Goal: Task Accomplishment & Management: Use online tool/utility

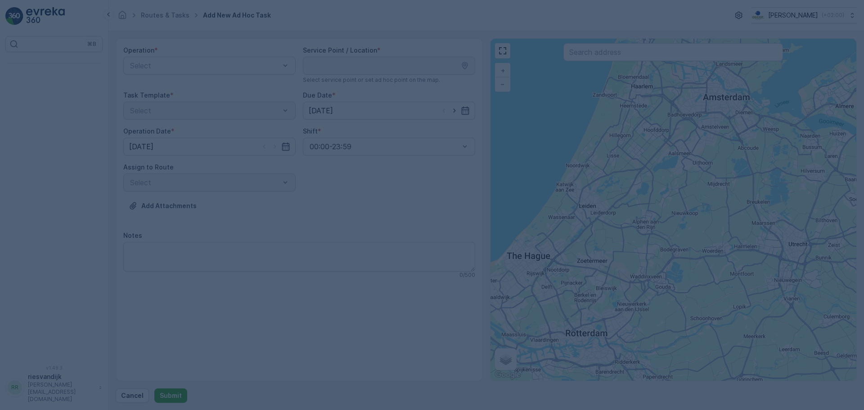
click at [162, 16] on div at bounding box center [432, 205] width 864 height 410
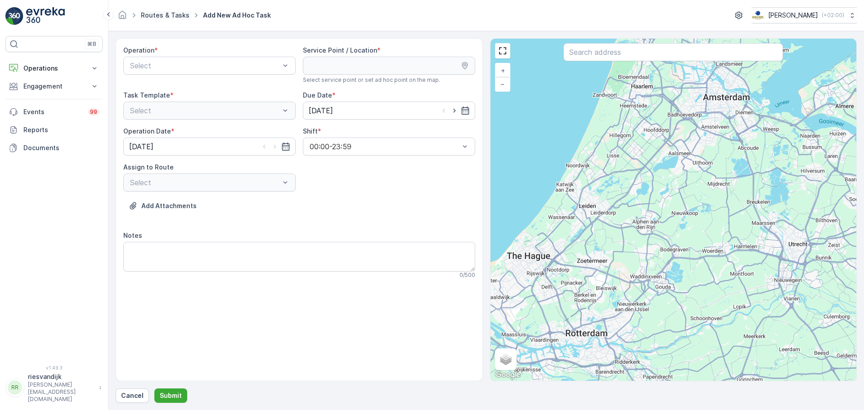
click at [162, 16] on link "Routes & Tasks" at bounding box center [165, 15] width 49 height 8
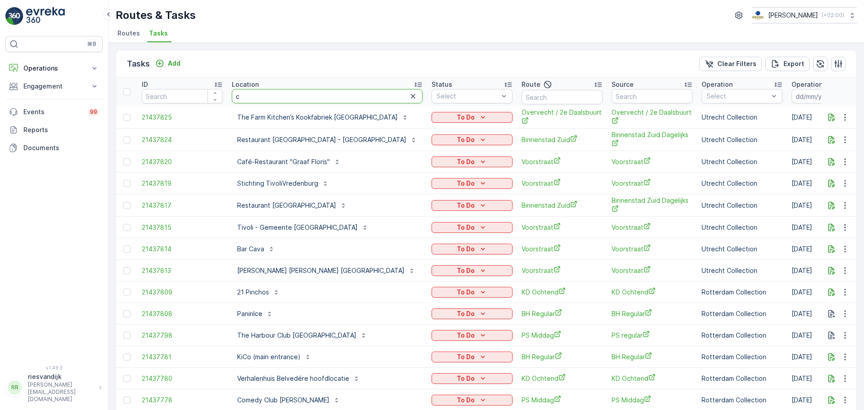
click at [273, 93] on input "c" at bounding box center [327, 96] width 191 height 14
type input "vas"
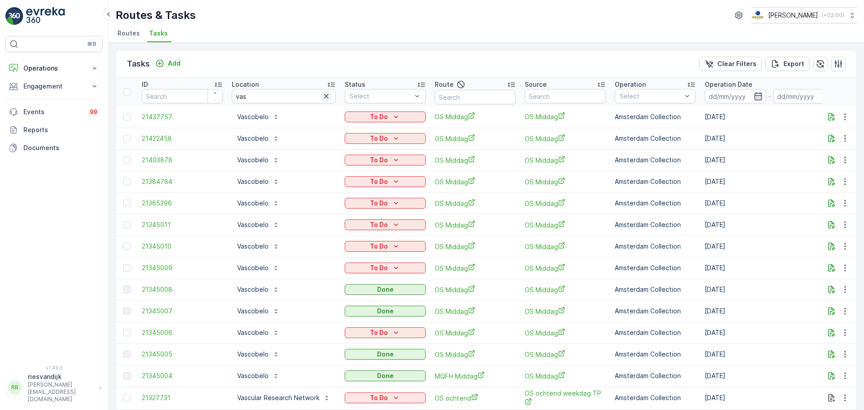
click at [324, 94] on icon "button" at bounding box center [326, 96] width 9 height 9
click at [578, 96] on input "text" at bounding box center [565, 96] width 81 height 14
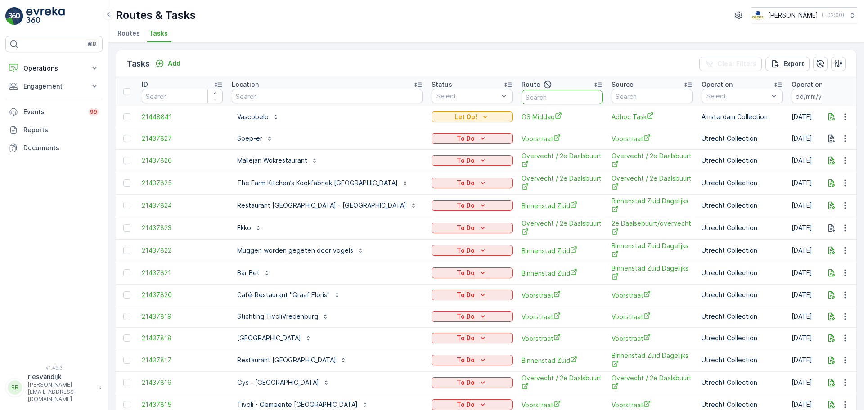
click at [535, 98] on input "text" at bounding box center [561, 97] width 81 height 14
type input "sl"
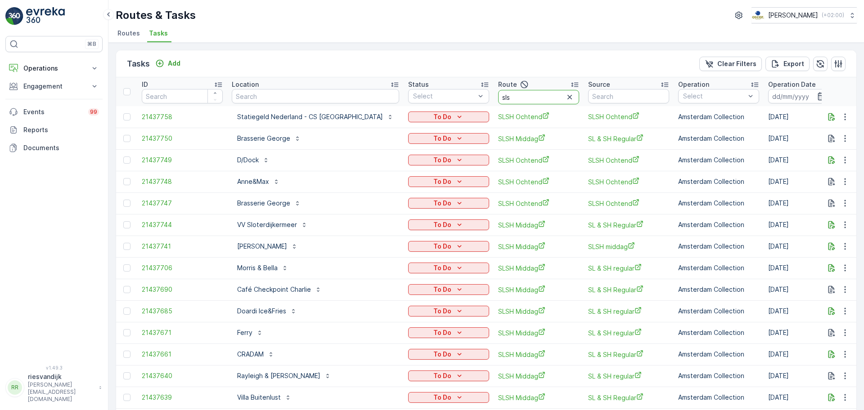
type input "slsh"
click at [510, 97] on input "slsh" at bounding box center [538, 97] width 81 height 14
type input "slsh ocht"
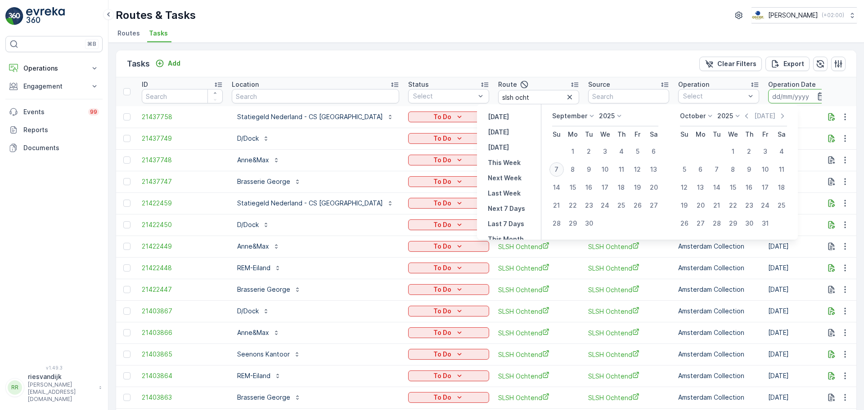
click at [553, 170] on div "7" at bounding box center [556, 169] width 14 height 14
type input "[DATE]"
click at [553, 170] on div "7" at bounding box center [556, 169] width 14 height 14
type input "[DATE]"
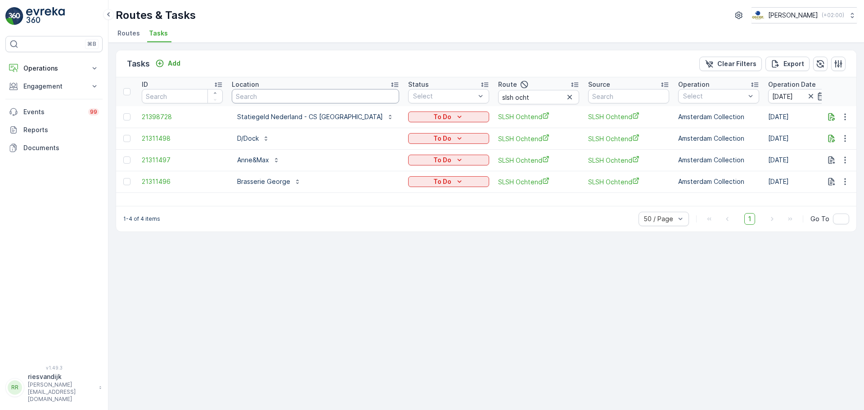
click at [322, 92] on input "text" at bounding box center [315, 96] width 167 height 14
click at [498, 90] on input "slsh ocht" at bounding box center [538, 97] width 81 height 14
click at [262, 117] on p "Statiegeld Nederland - CS Amsterdam" at bounding box center [310, 116] width 146 height 9
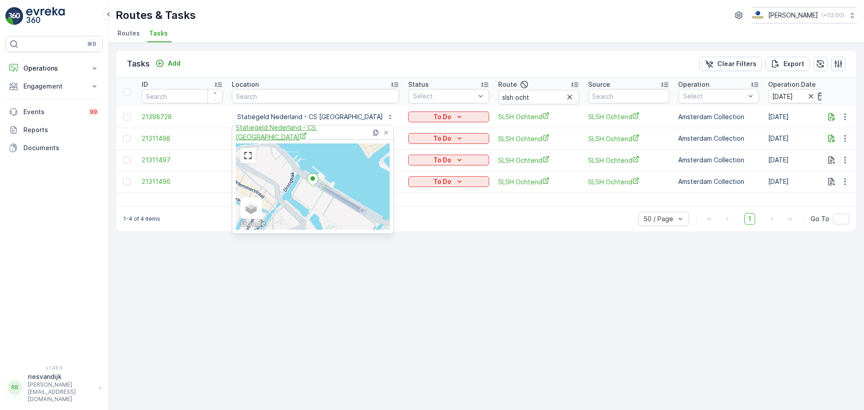
click at [281, 132] on span "Statiegeld Nederland - CS Amsterdam" at bounding box center [303, 132] width 135 height 18
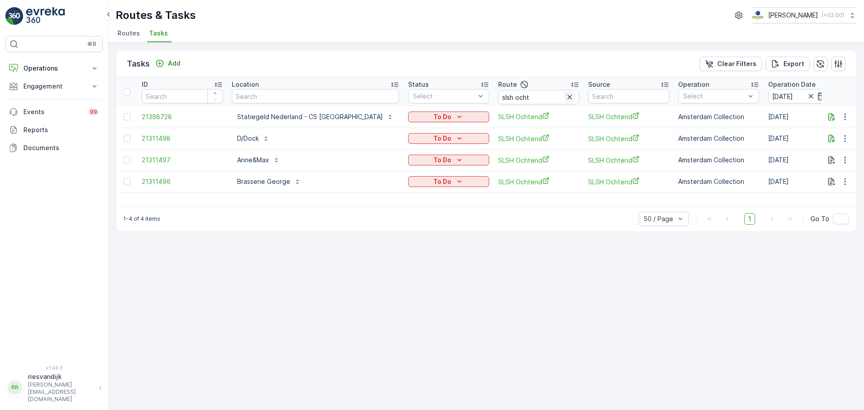
click at [567, 96] on icon "button" at bounding box center [569, 97] width 4 height 4
type input "nes"
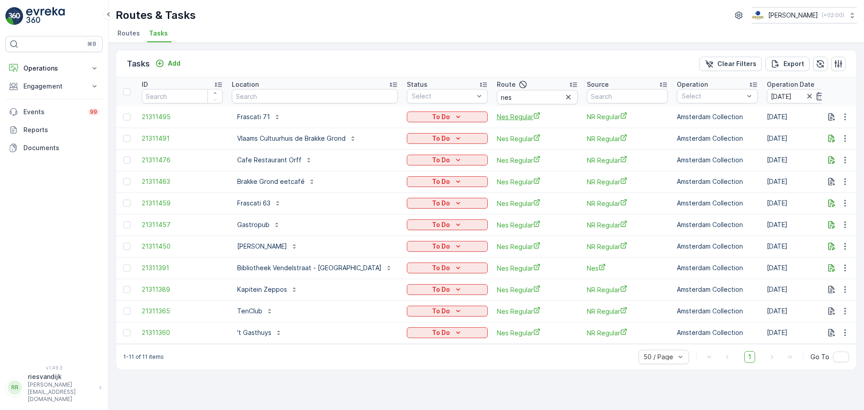
click at [497, 115] on span "Nes Regular" at bounding box center [537, 116] width 81 height 9
click at [170, 62] on p "Add" at bounding box center [174, 63] width 13 height 9
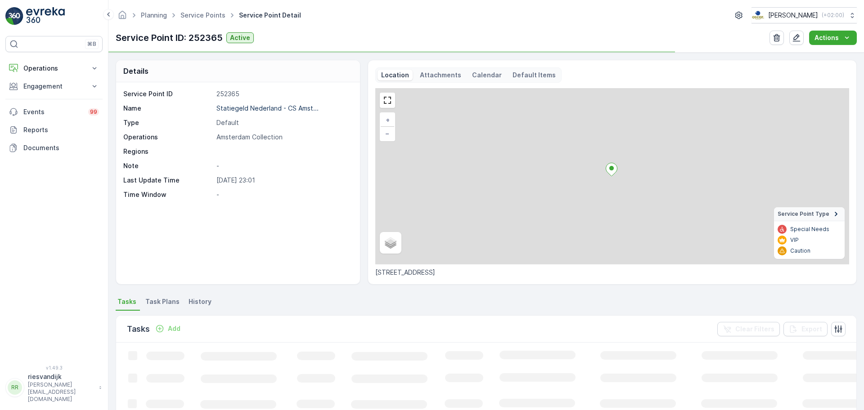
click at [443, 72] on p "Attachments" at bounding box center [440, 75] width 41 height 9
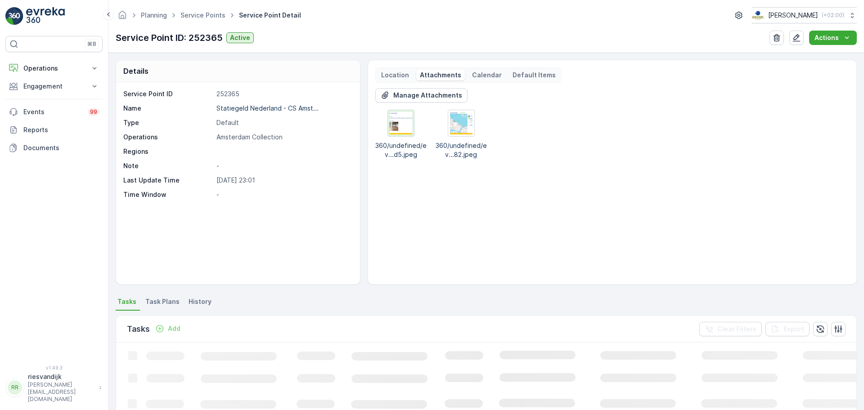
click at [398, 115] on img at bounding box center [401, 123] width 22 height 22
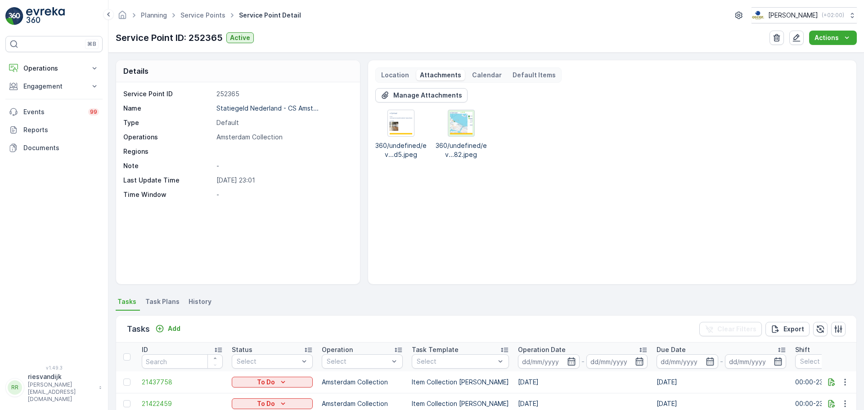
click at [455, 128] on img at bounding box center [461, 123] width 22 height 22
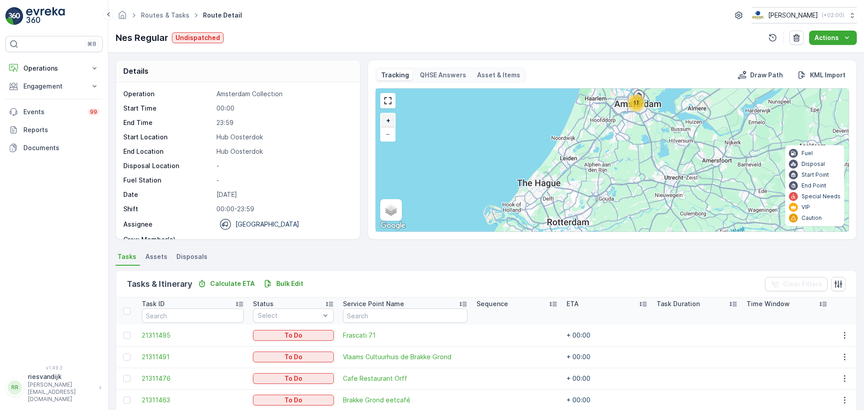
click at [389, 120] on span "+" at bounding box center [388, 121] width 4 height 8
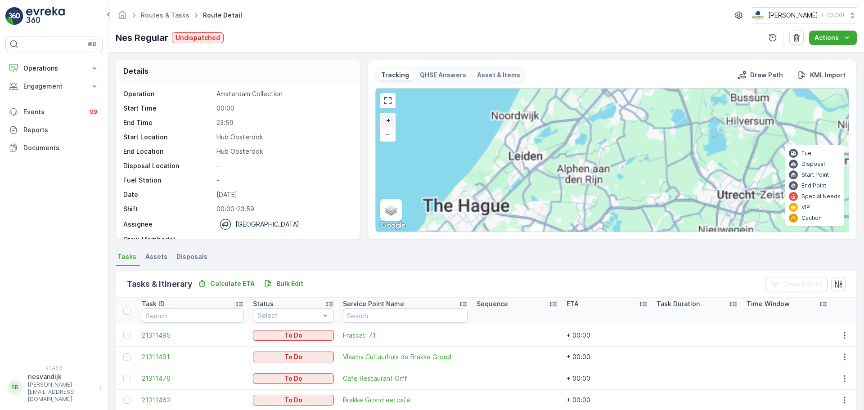
click at [389, 120] on span "+" at bounding box center [388, 121] width 4 height 8
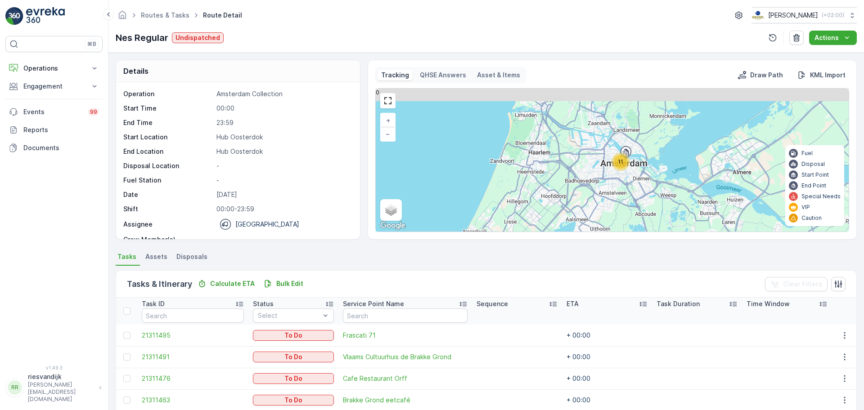
drag, startPoint x: 665, startPoint y: 136, endPoint x: 624, endPoint y: 252, distance: 123.1
click at [624, 252] on div "Details Operation Amsterdam Collection Start Time 00:00 End Time 23:59 Start Lo…" at bounding box center [485, 232] width 755 height 358
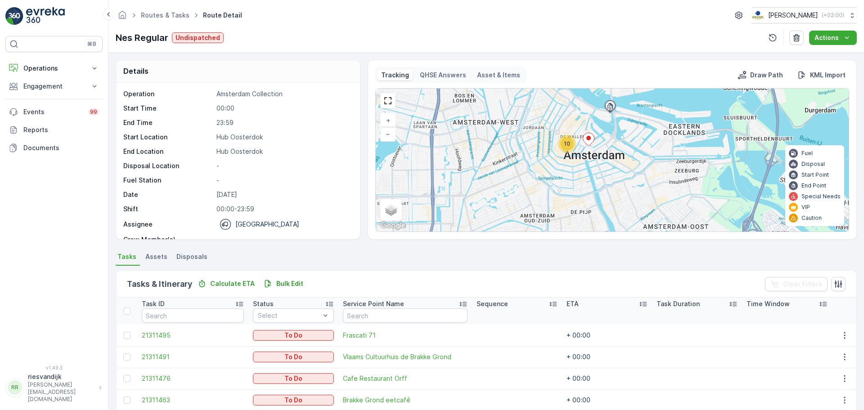
click at [383, 108] on div at bounding box center [387, 100] width 15 height 15
click at [387, 99] on link at bounding box center [387, 100] width 13 height 13
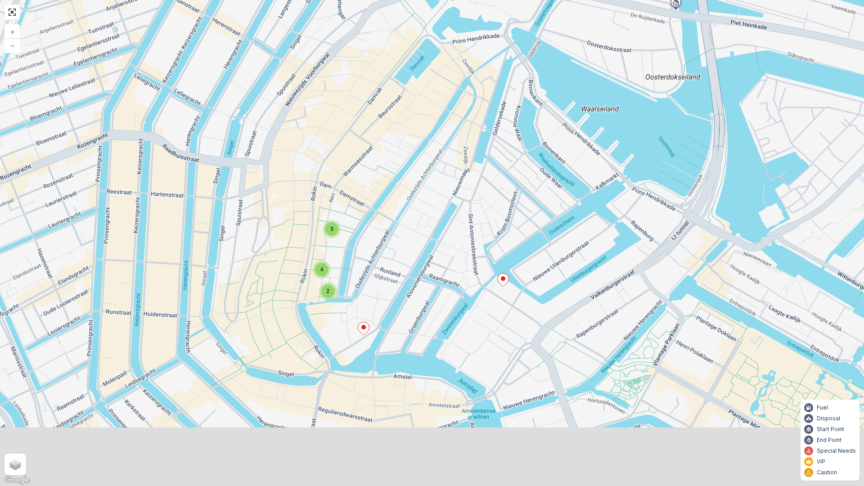
drag, startPoint x: 382, startPoint y: 305, endPoint x: 455, endPoint y: 163, distance: 159.6
click at [455, 163] on div "3 4 2 + − Satellite Roadmap Terrain Hybrid Leaflet Keyboard shortcuts Map Data …" at bounding box center [432, 243] width 864 height 486
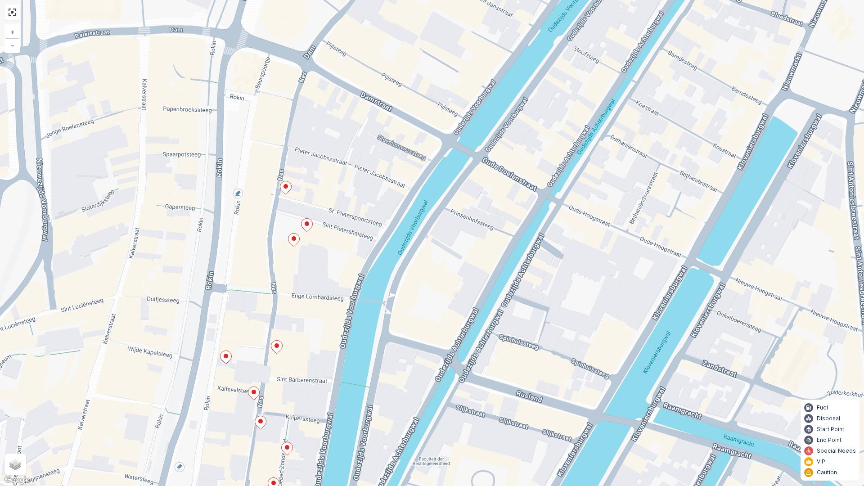
click at [287, 188] on ellipse at bounding box center [285, 186] width 4 height 4
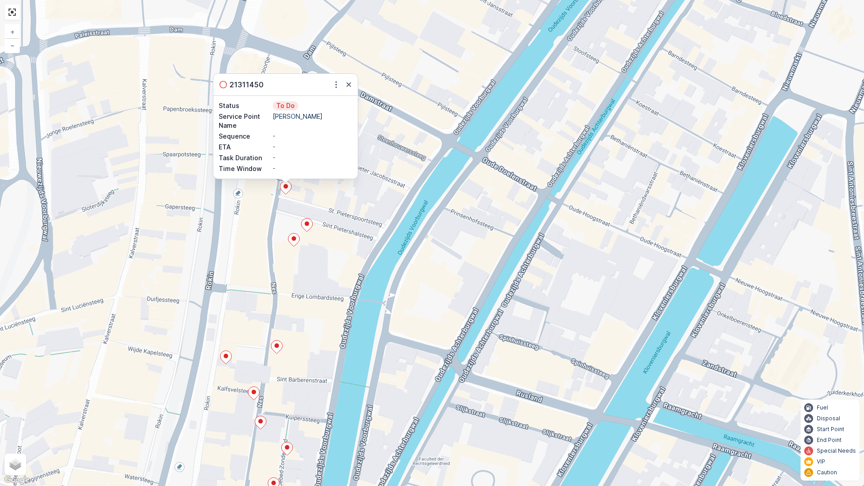
click at [309, 229] on icon at bounding box center [306, 225] width 11 height 13
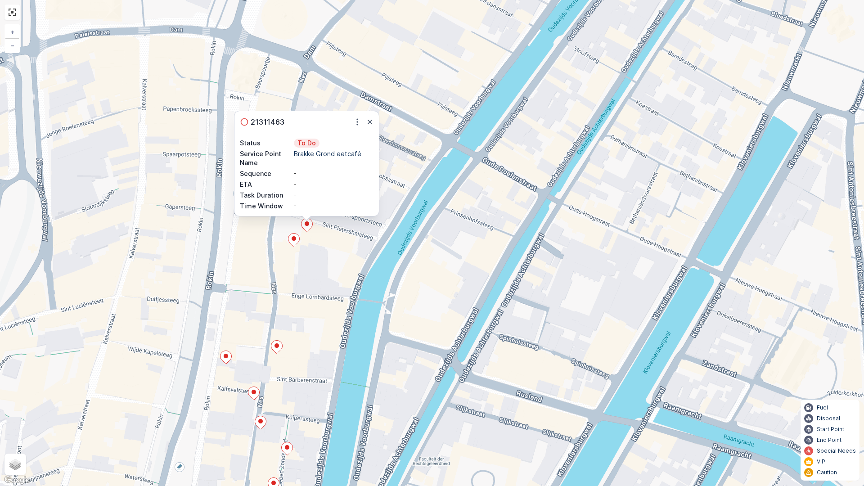
click at [295, 238] on ellipse at bounding box center [294, 238] width 4 height 4
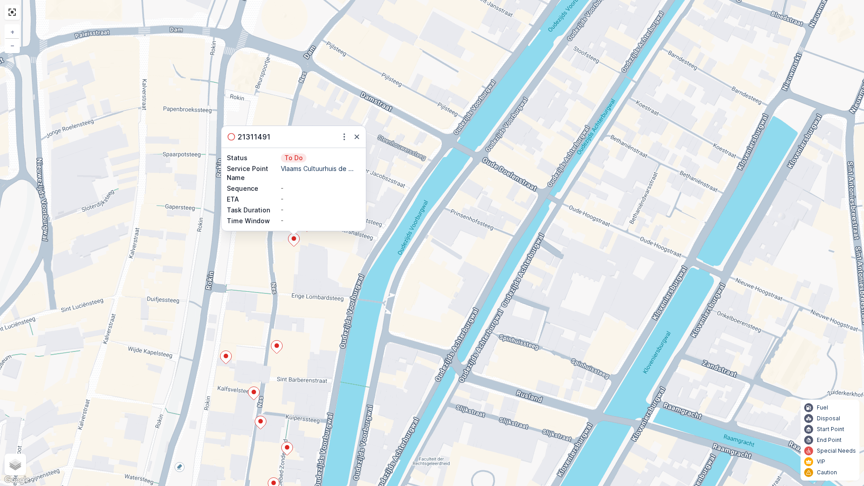
click at [279, 347] on icon at bounding box center [276, 347] width 11 height 13
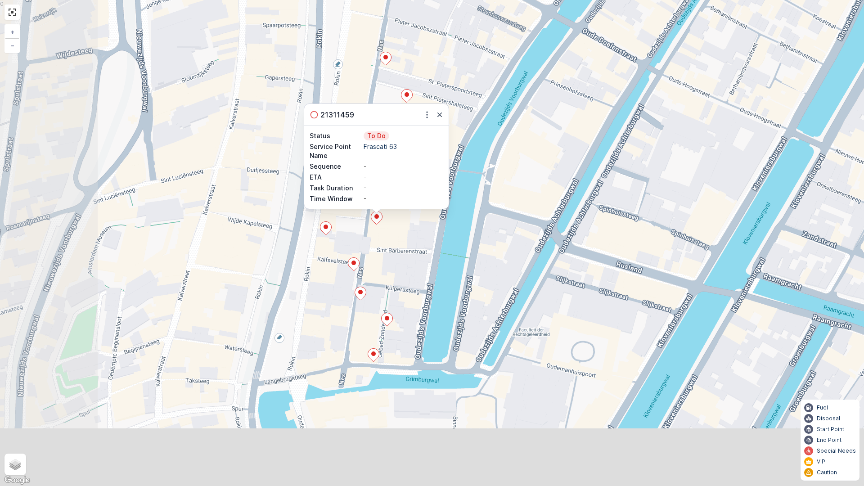
drag, startPoint x: 350, startPoint y: 336, endPoint x: 458, endPoint y: 194, distance: 178.4
click at [458, 194] on div "21311459 Status To Do Service Point Name Frascati 63 Sequence - ETA - Task Dura…" at bounding box center [432, 243] width 864 height 486
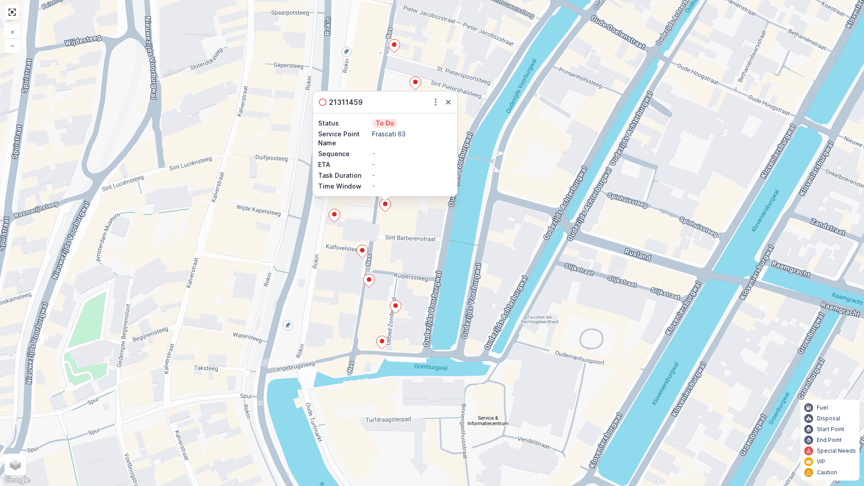
click at [333, 218] on icon at bounding box center [334, 215] width 11 height 13
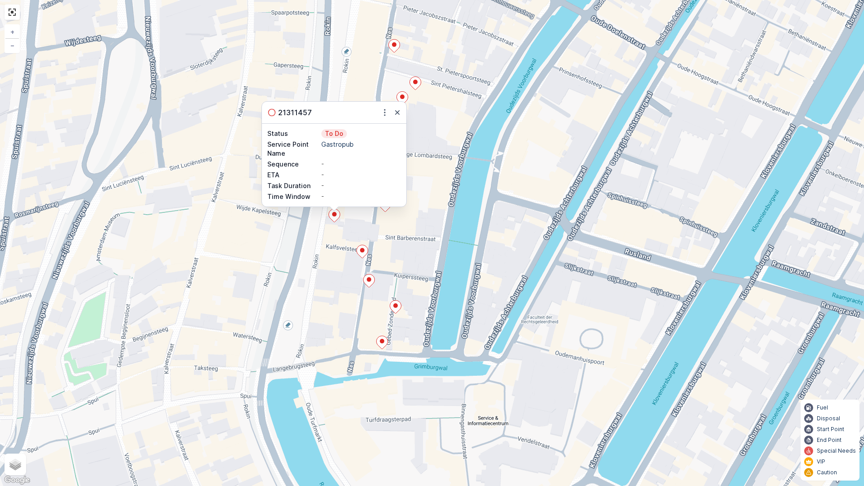
click at [363, 252] on ellipse at bounding box center [362, 250] width 4 height 4
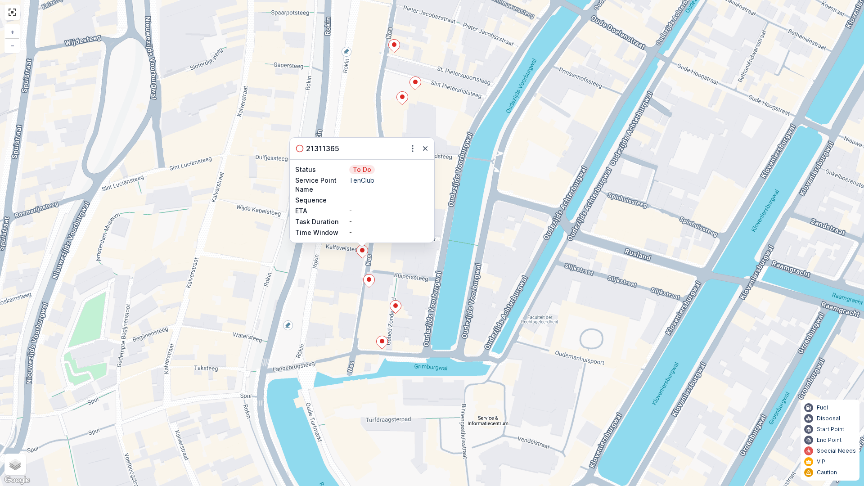
click at [369, 280] on ellipse at bounding box center [369, 279] width 4 height 4
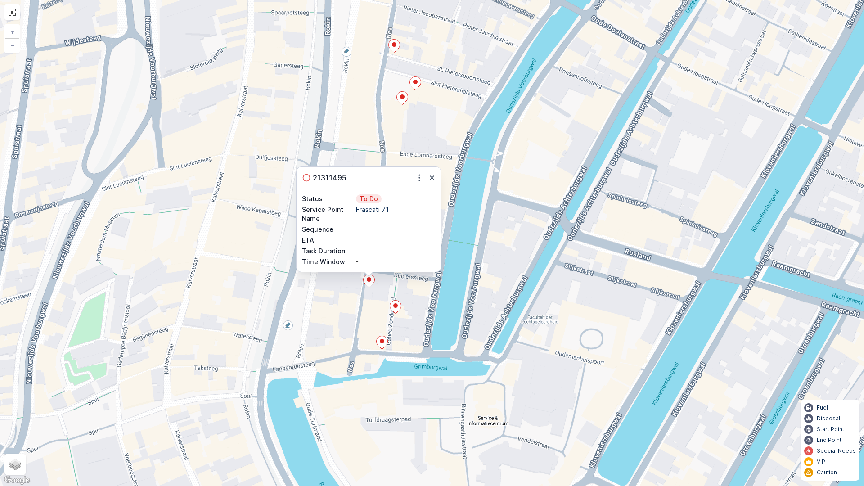
click at [393, 306] on icon at bounding box center [395, 307] width 11 height 13
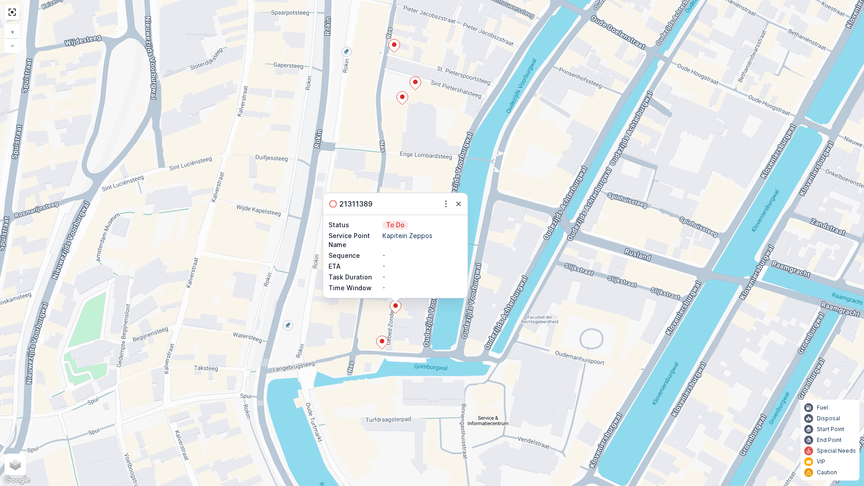
click at [387, 346] on icon at bounding box center [382, 342] width 12 height 13
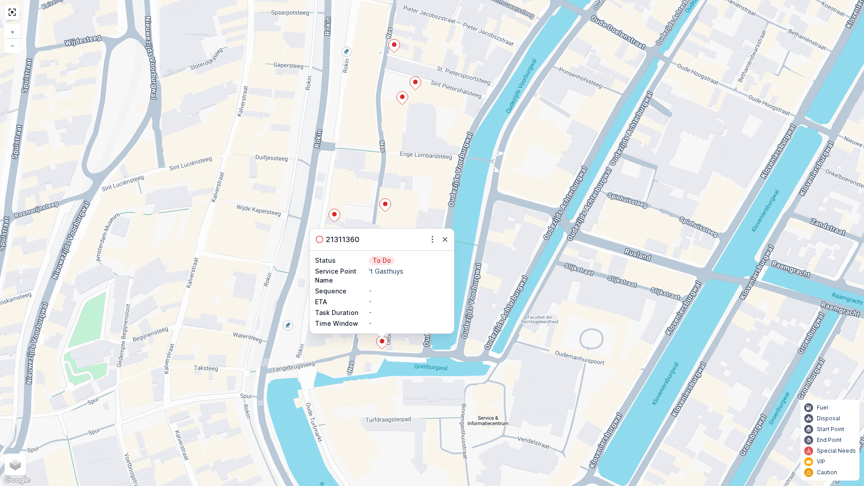
click at [568, 360] on div "21311360 Status To Do Service Point Name 't Gasthuys Sequence - ETA - Task Dura…" at bounding box center [432, 243] width 864 height 486
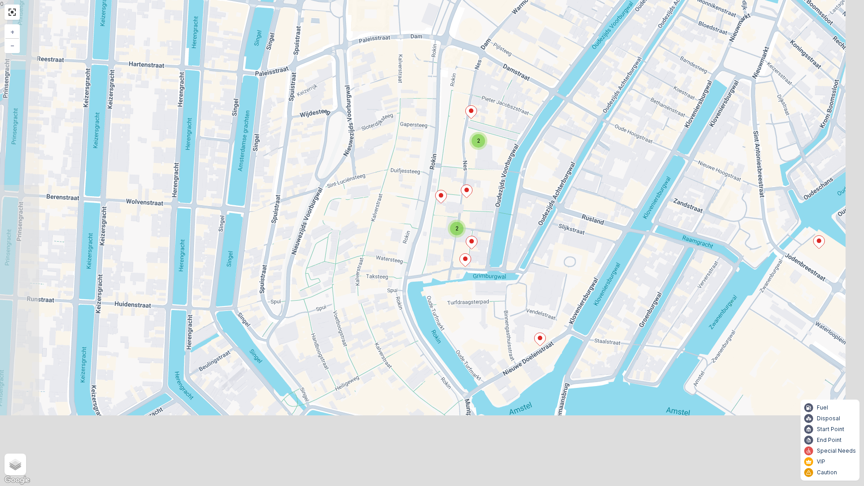
drag, startPoint x: 634, startPoint y: 337, endPoint x: 595, endPoint y: 234, distance: 109.8
click at [595, 234] on div "2 2 + − Satellite Roadmap Terrain Hybrid Leaflet Keyboard shortcuts Map Data Ma…" at bounding box center [432, 243] width 864 height 486
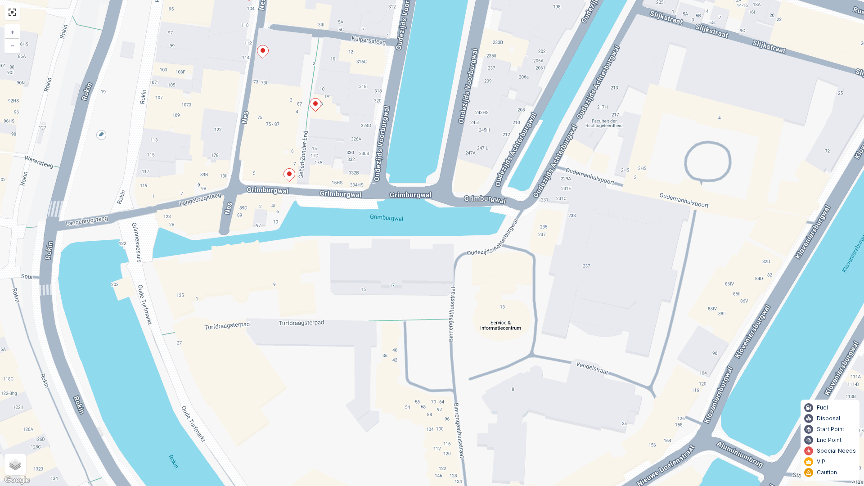
drag, startPoint x: 535, startPoint y: 293, endPoint x: 493, endPoint y: 239, distance: 68.2
click at [493, 239] on div "+ − Satellite Roadmap Terrain Hybrid Leaflet Keyboard shortcuts Map Data Map da…" at bounding box center [432, 243] width 864 height 486
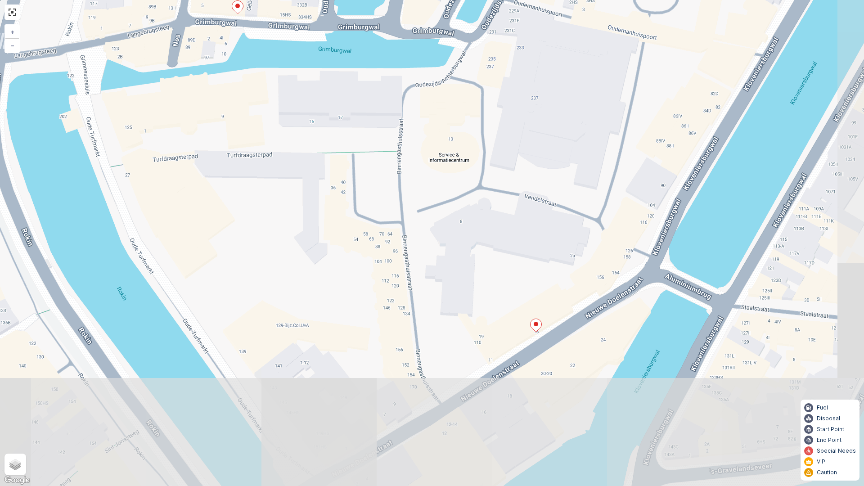
drag, startPoint x: 507, startPoint y: 316, endPoint x: 465, endPoint y: 161, distance: 160.9
click at [465, 161] on div "+ − Satellite Roadmap Terrain Hybrid Leaflet Keyboard shortcuts Map Data Map da…" at bounding box center [432, 243] width 864 height 486
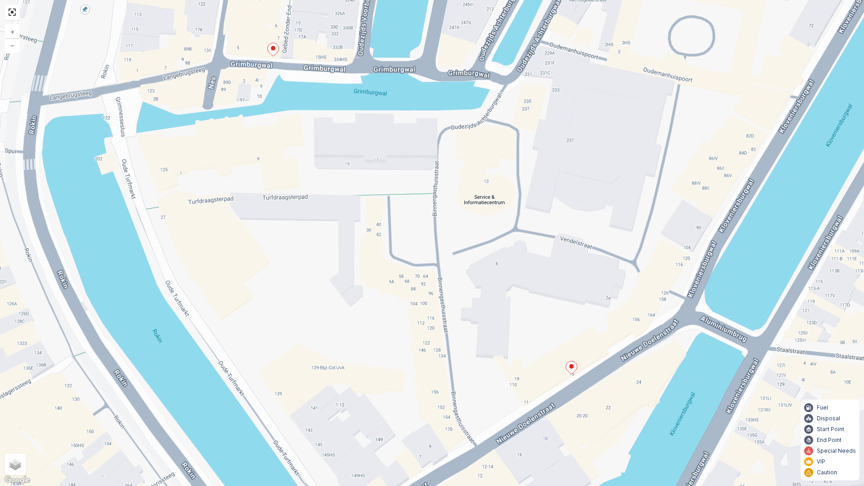
drag, startPoint x: 522, startPoint y: 198, endPoint x: 557, endPoint y: 240, distance: 55.0
click at [557, 240] on div "+ − Satellite Roadmap Terrain Hybrid Leaflet Keyboard shortcuts Map Data Map da…" at bounding box center [432, 243] width 864 height 486
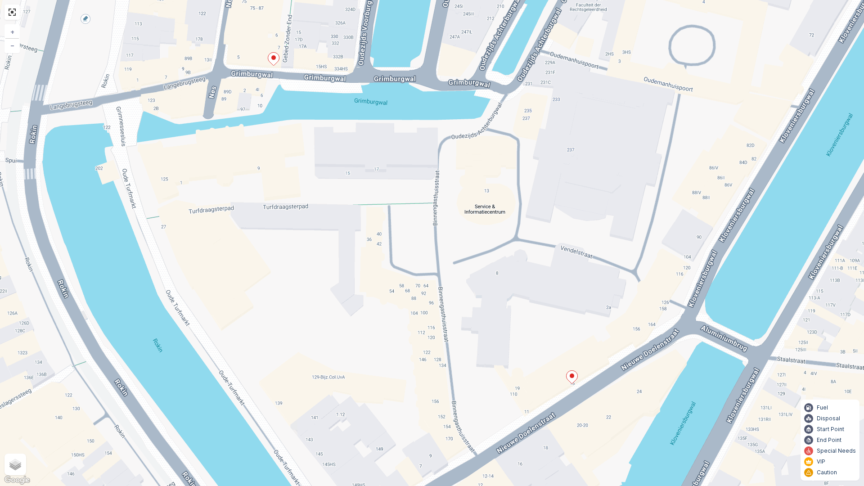
drag, startPoint x: 544, startPoint y: 266, endPoint x: 553, endPoint y: 353, distance: 86.8
click at [553, 353] on div "+ − Satellite Roadmap Terrain Hybrid Leaflet Keyboard shortcuts Map Data Map da…" at bounding box center [432, 243] width 864 height 486
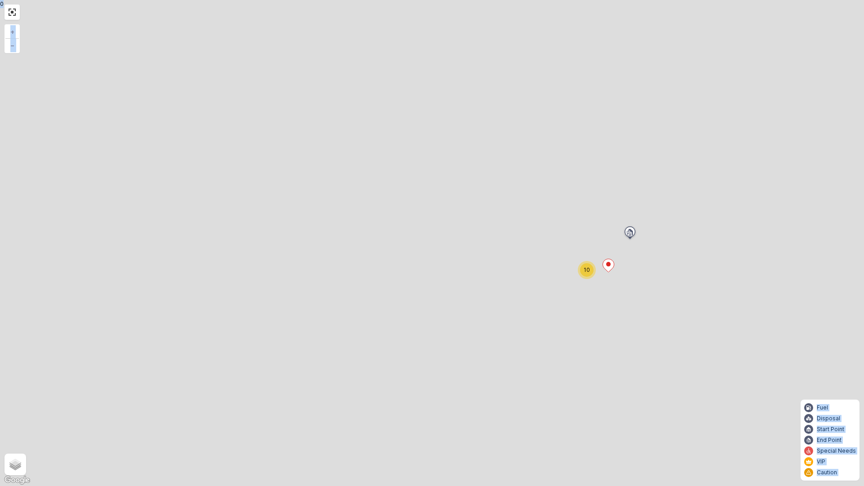
click at [568, 274] on div "9 [GEOGRAPHIC_DATA] + − Satellite Roadmap Terrain Hybrid Leaflet Keyboard short…" at bounding box center [432, 243] width 864 height 486
